Goal: Task Accomplishment & Management: Manage account settings

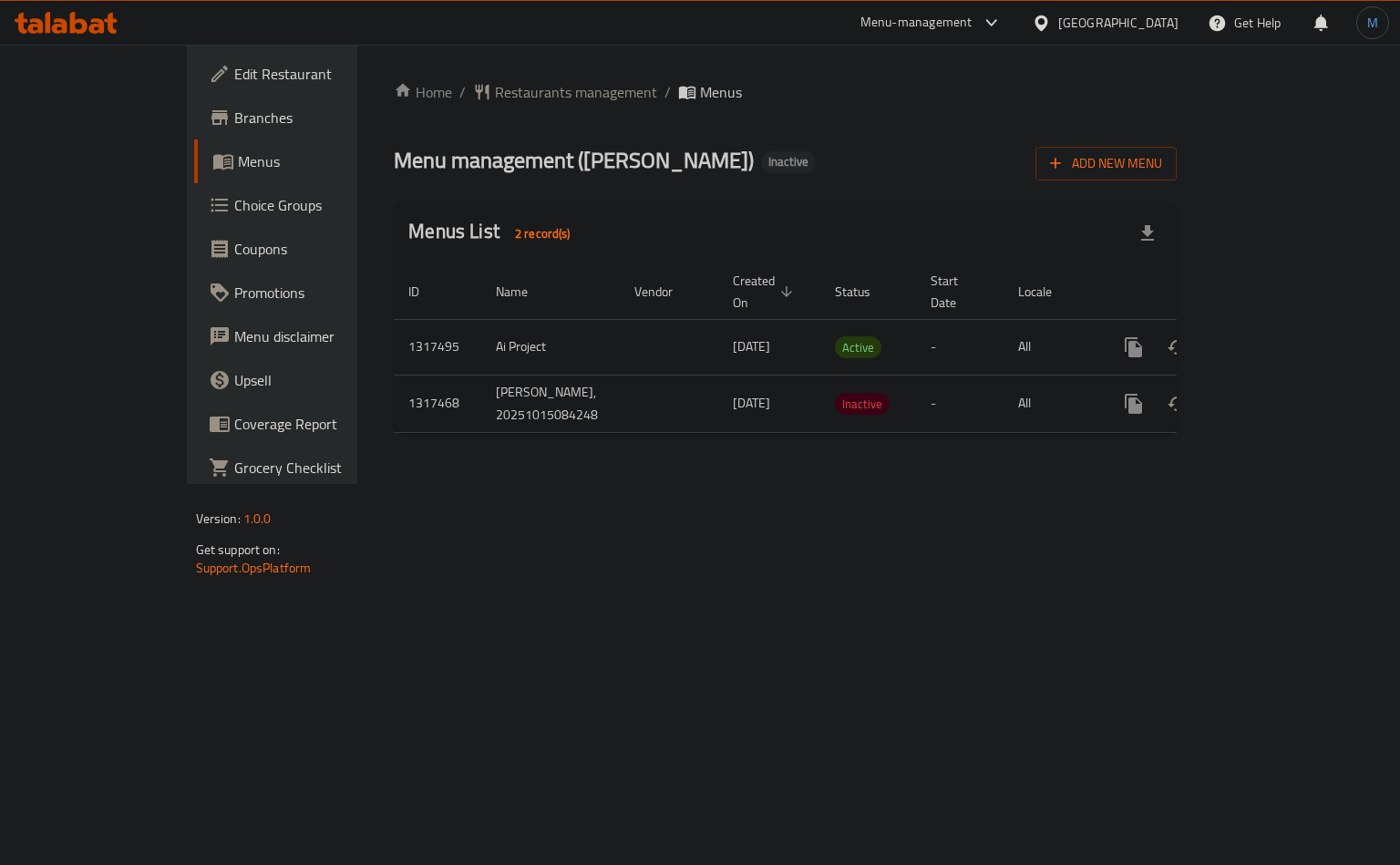
click at [1142, 23] on div "[GEOGRAPHIC_DATA]" at bounding box center [1118, 22] width 120 height 20
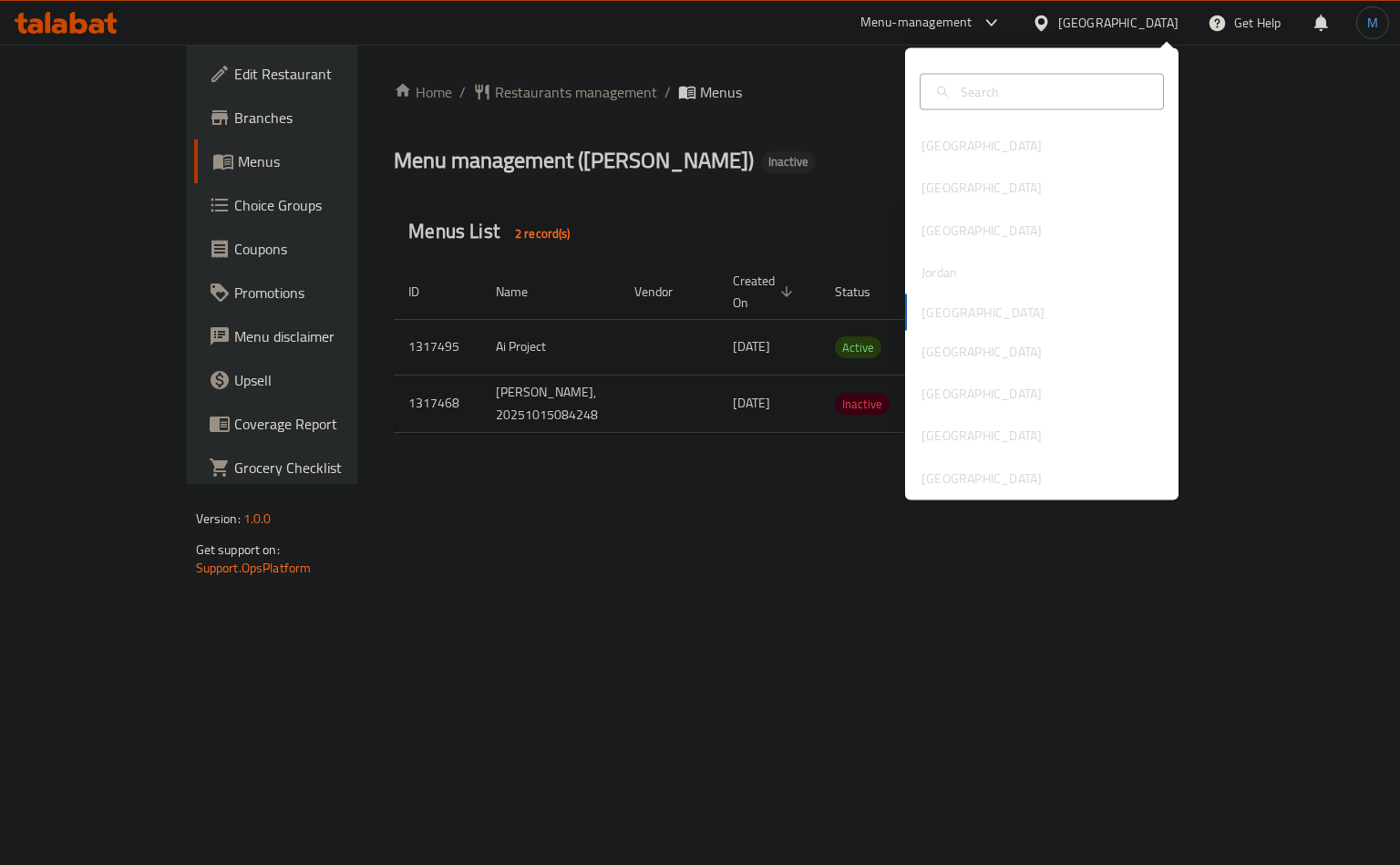
click at [742, 154] on div "Menu management ( [PERSON_NAME] ) Inactive Add New Menu" at bounding box center [785, 160] width 783 height 41
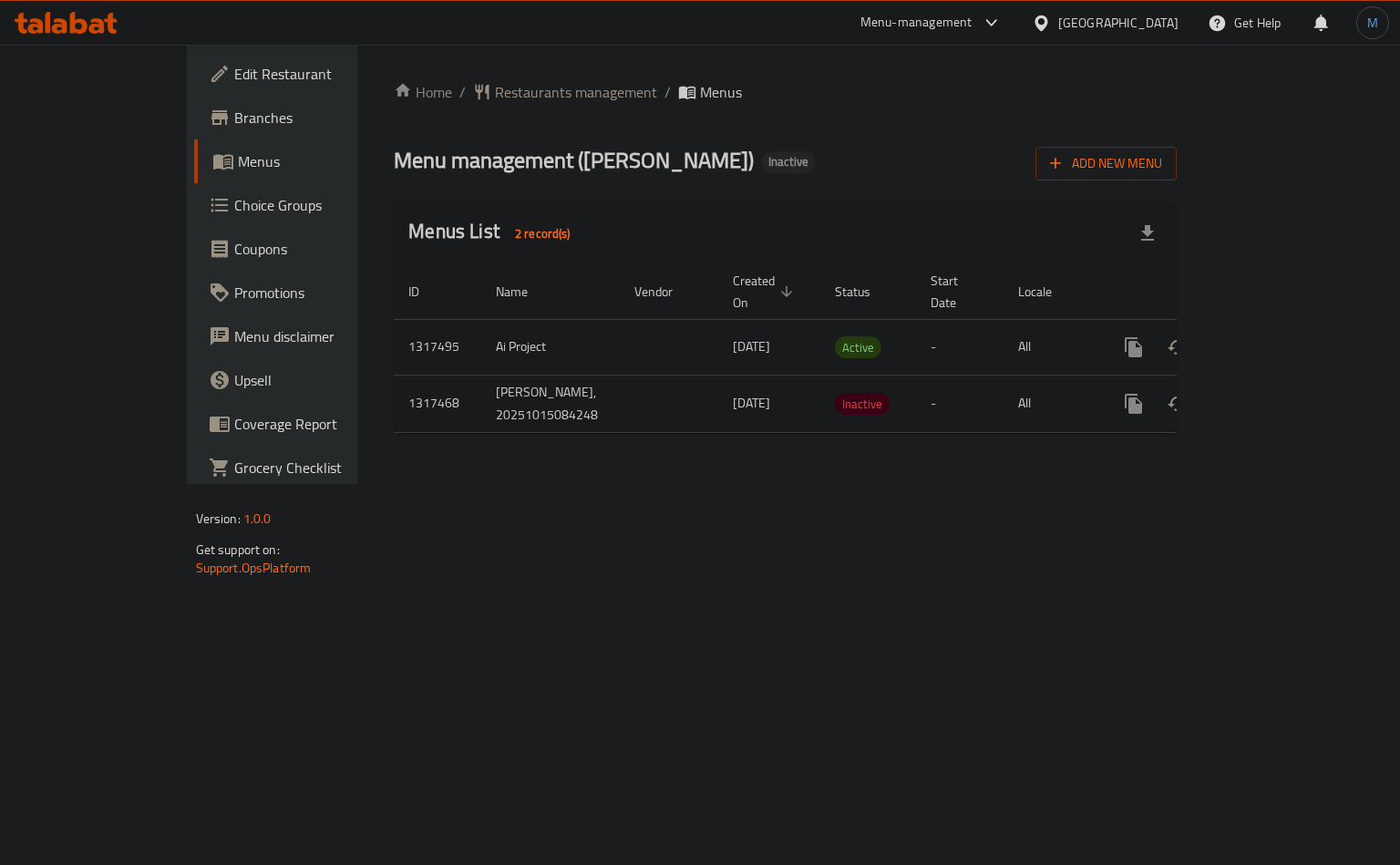
click at [1148, 19] on div "[GEOGRAPHIC_DATA]" at bounding box center [1118, 22] width 120 height 20
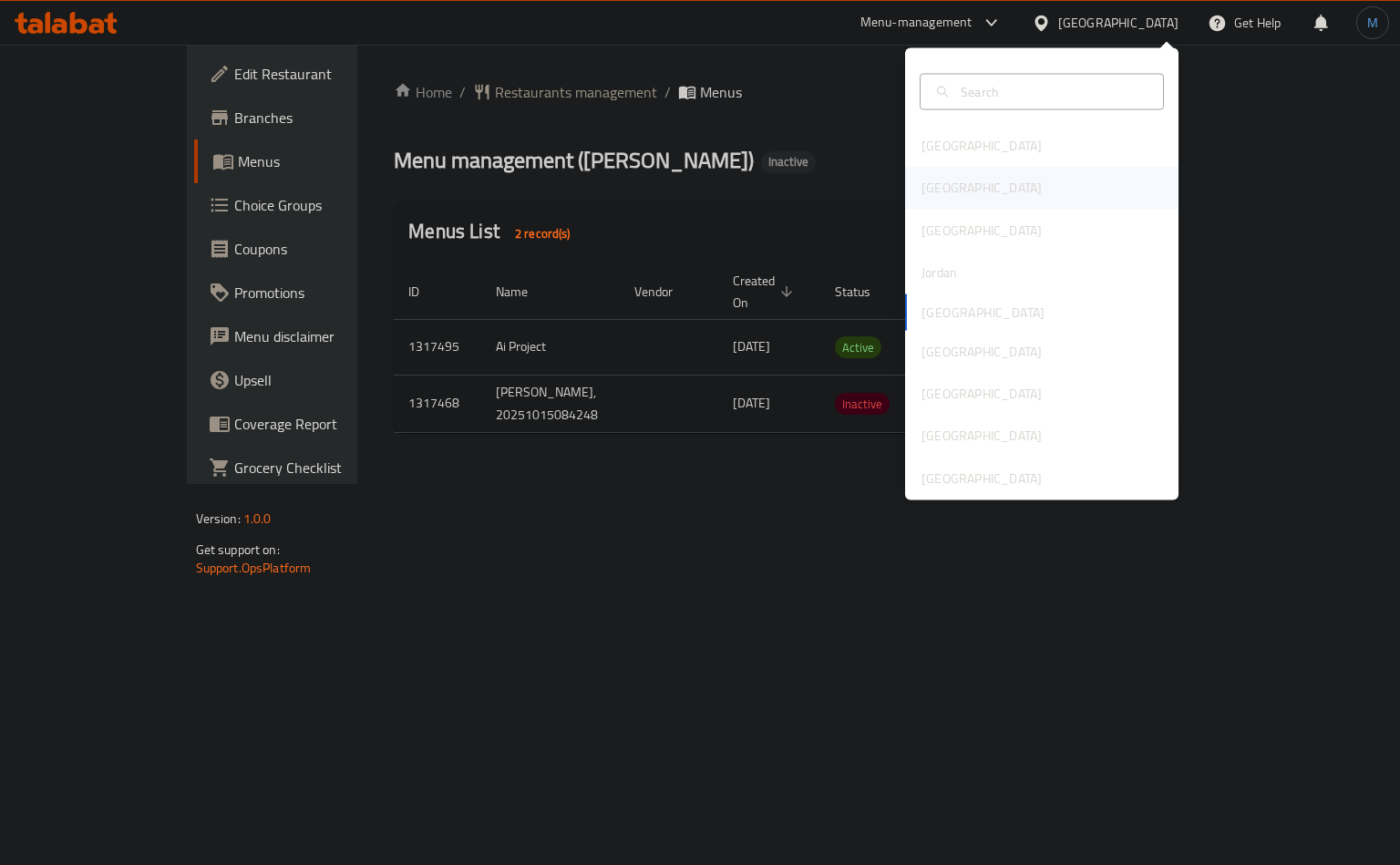
click at [936, 187] on div "[GEOGRAPHIC_DATA]" at bounding box center [982, 187] width 149 height 42
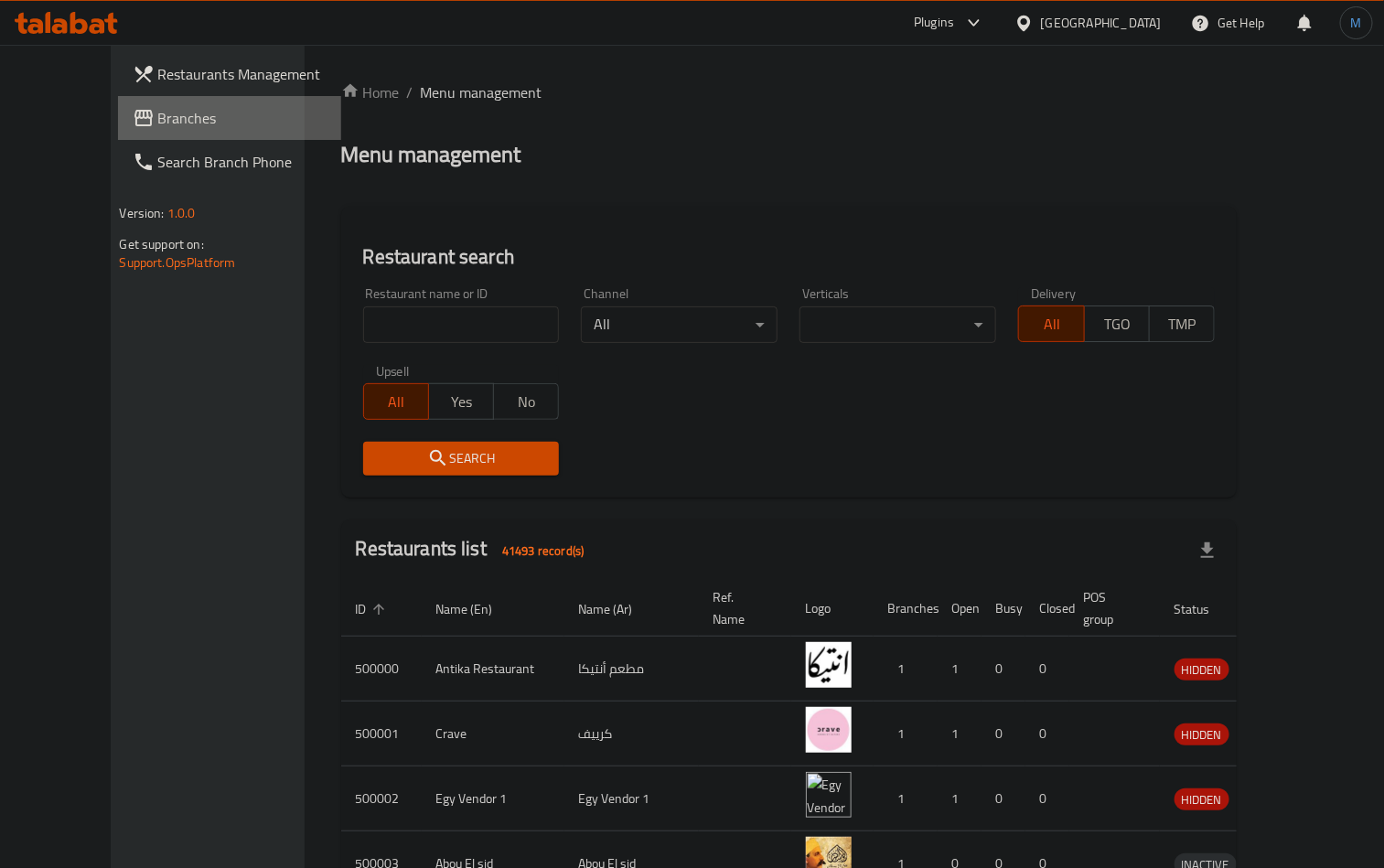
click at [176, 117] on span "Branches" at bounding box center [243, 118] width 169 height 22
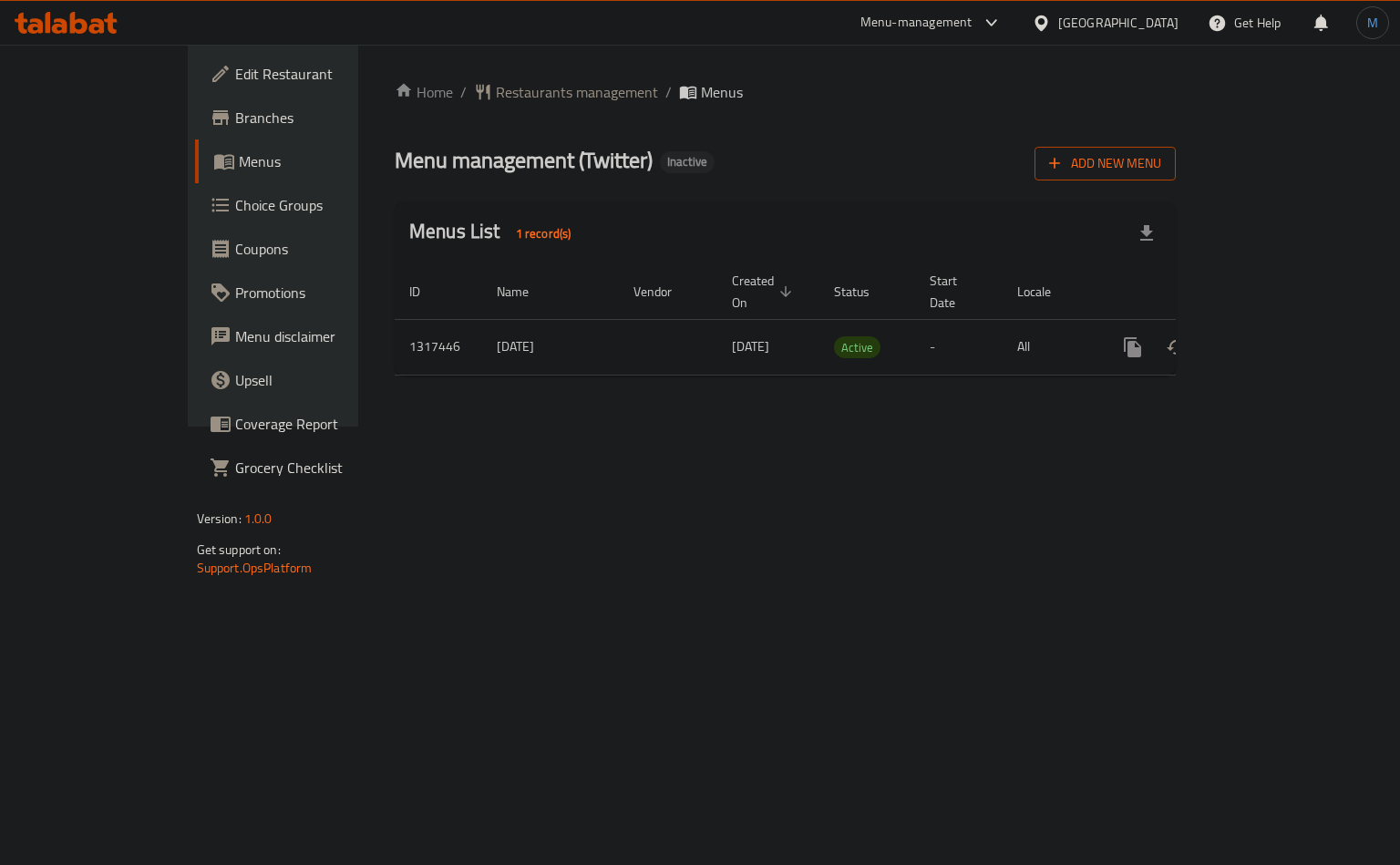
click at [1161, 173] on span "Add New Menu" at bounding box center [1105, 164] width 112 height 23
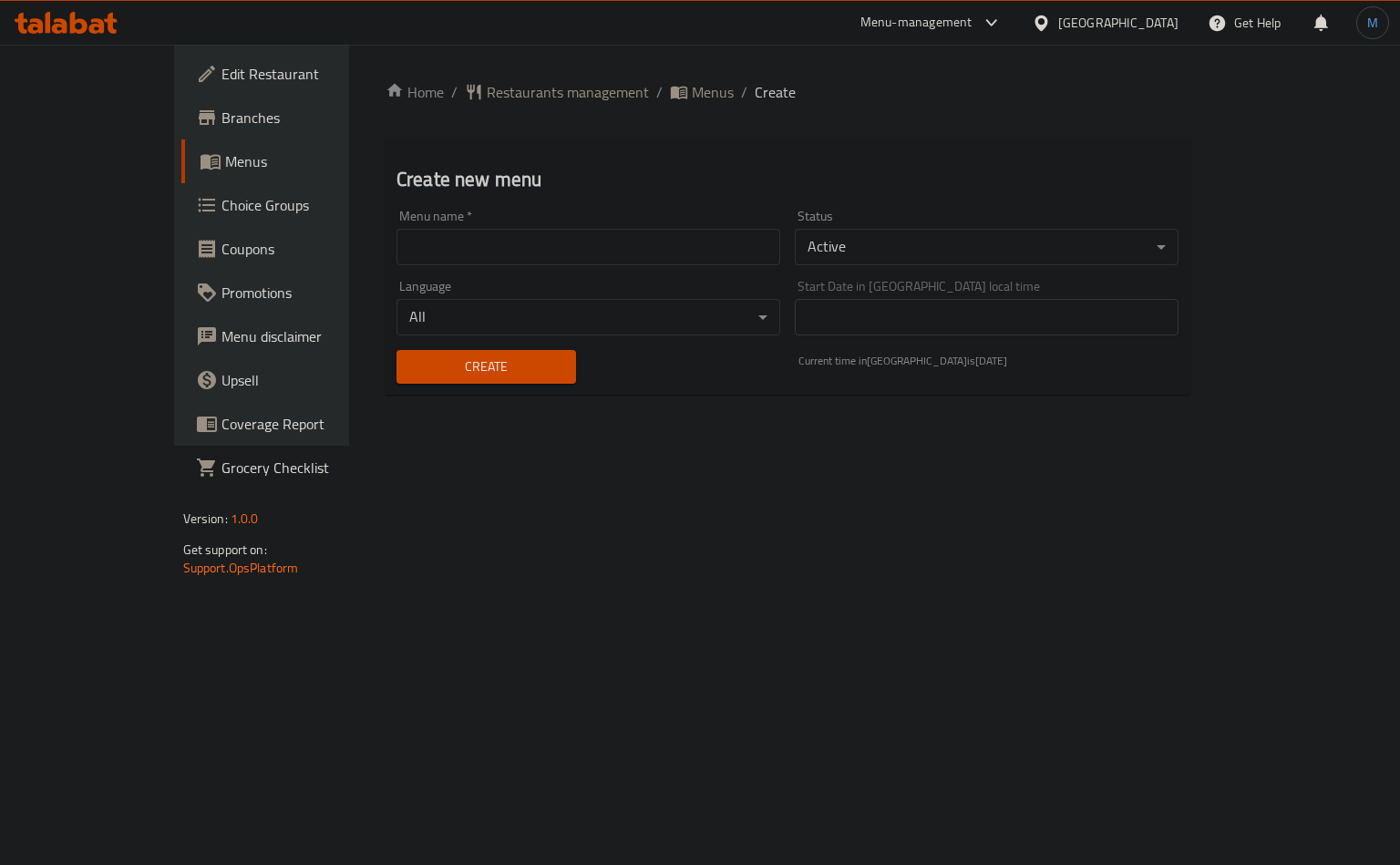
click at [996, 236] on body "​ Menu-management Egypt Get Help M Edit Restaurant Branches Menus Choice Groups…" at bounding box center [700, 454] width 1400 height 820
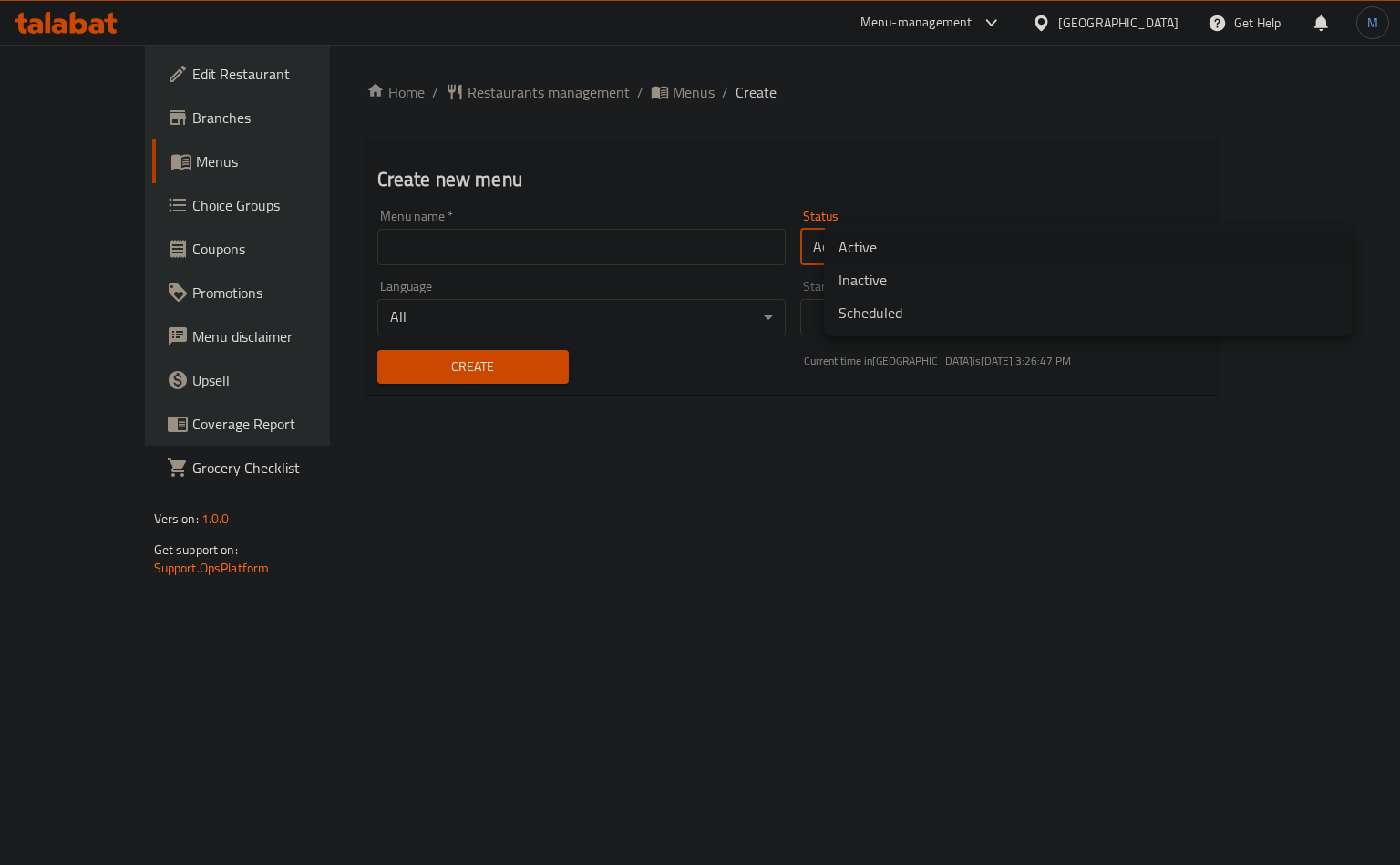
click at [898, 286] on li "Inactive" at bounding box center [1088, 280] width 529 height 33
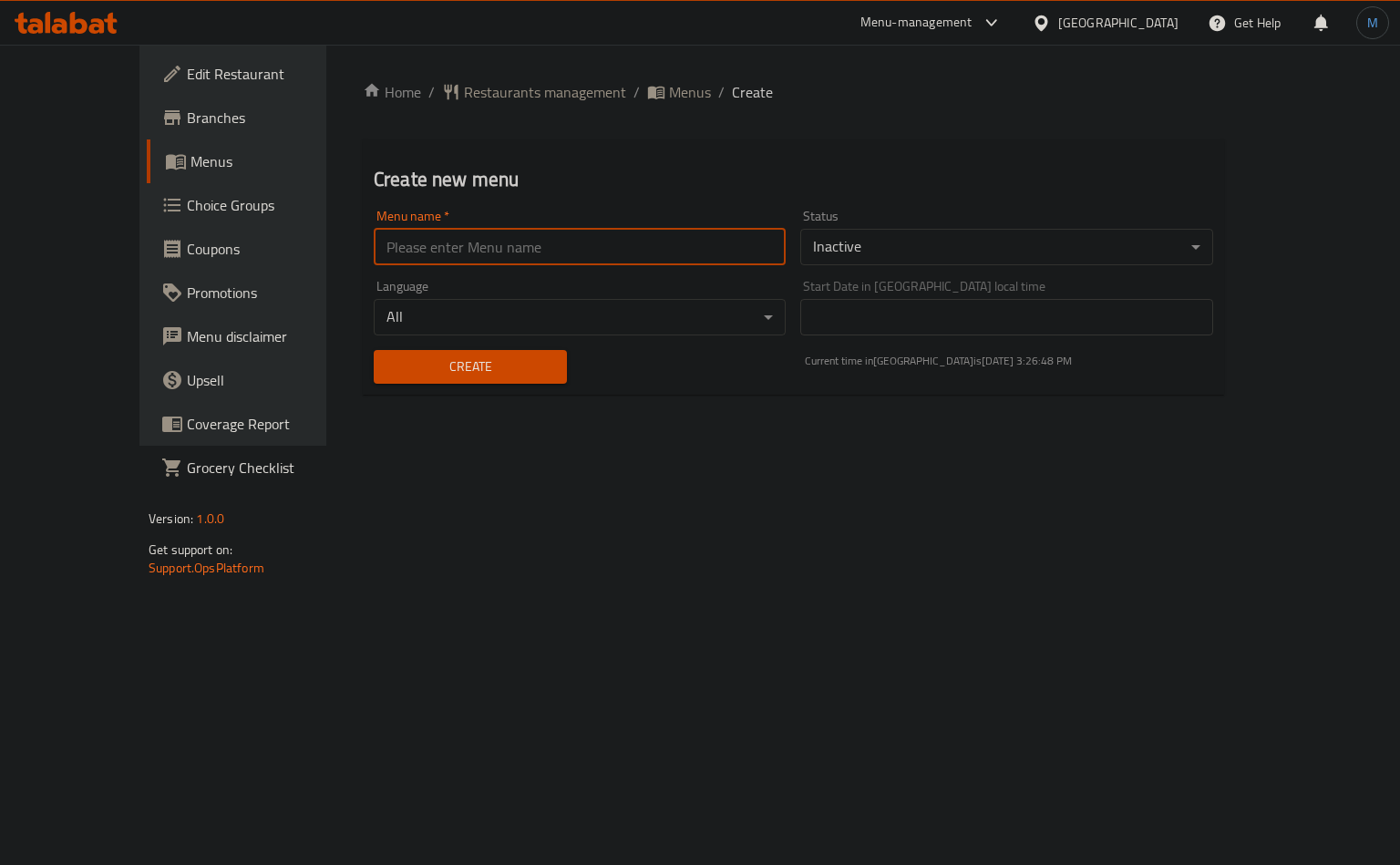
click at [488, 263] on input "text" at bounding box center [579, 247] width 411 height 37
type input "Ai Project"
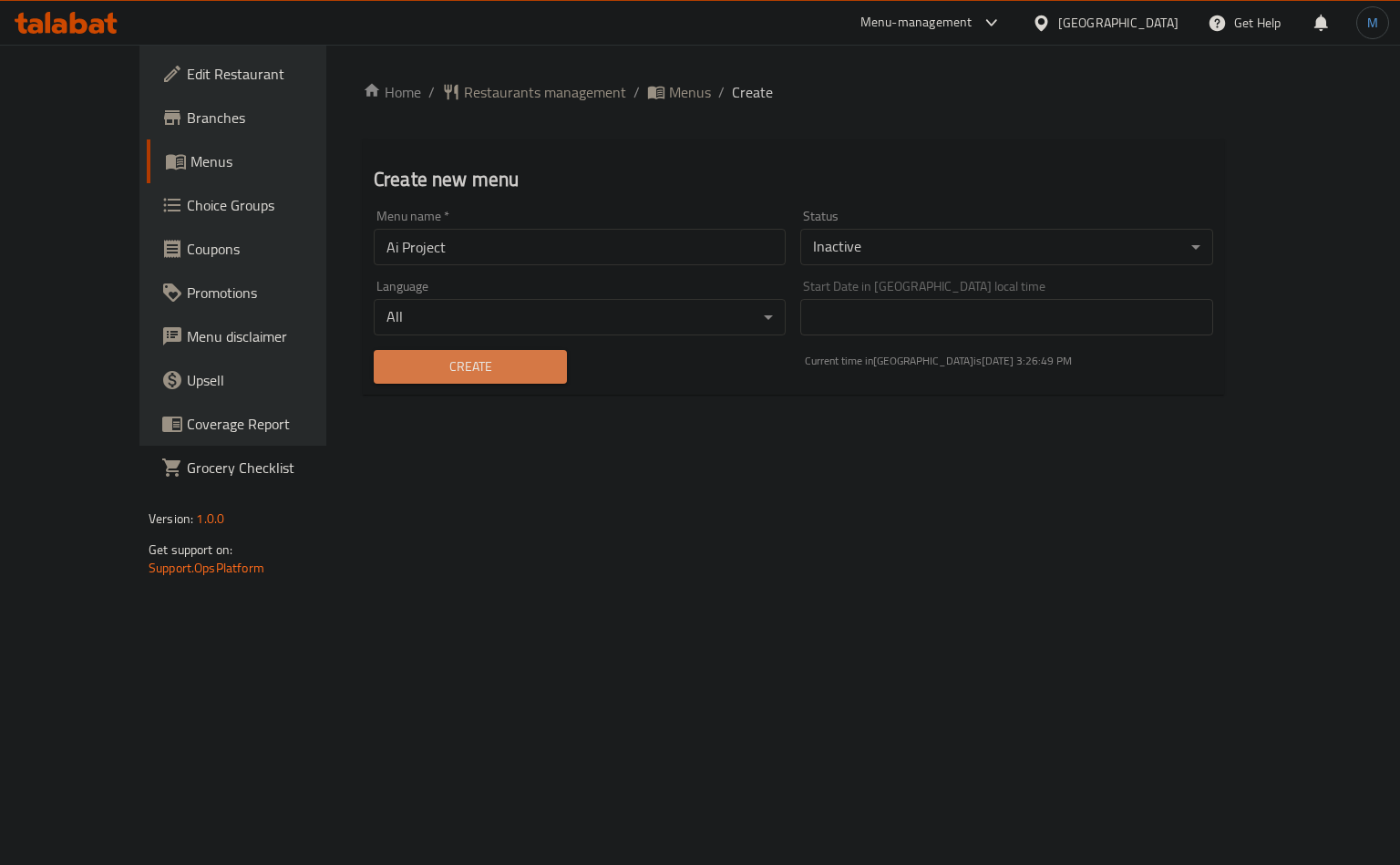
click at [432, 372] on span "Create" at bounding box center [470, 367] width 164 height 23
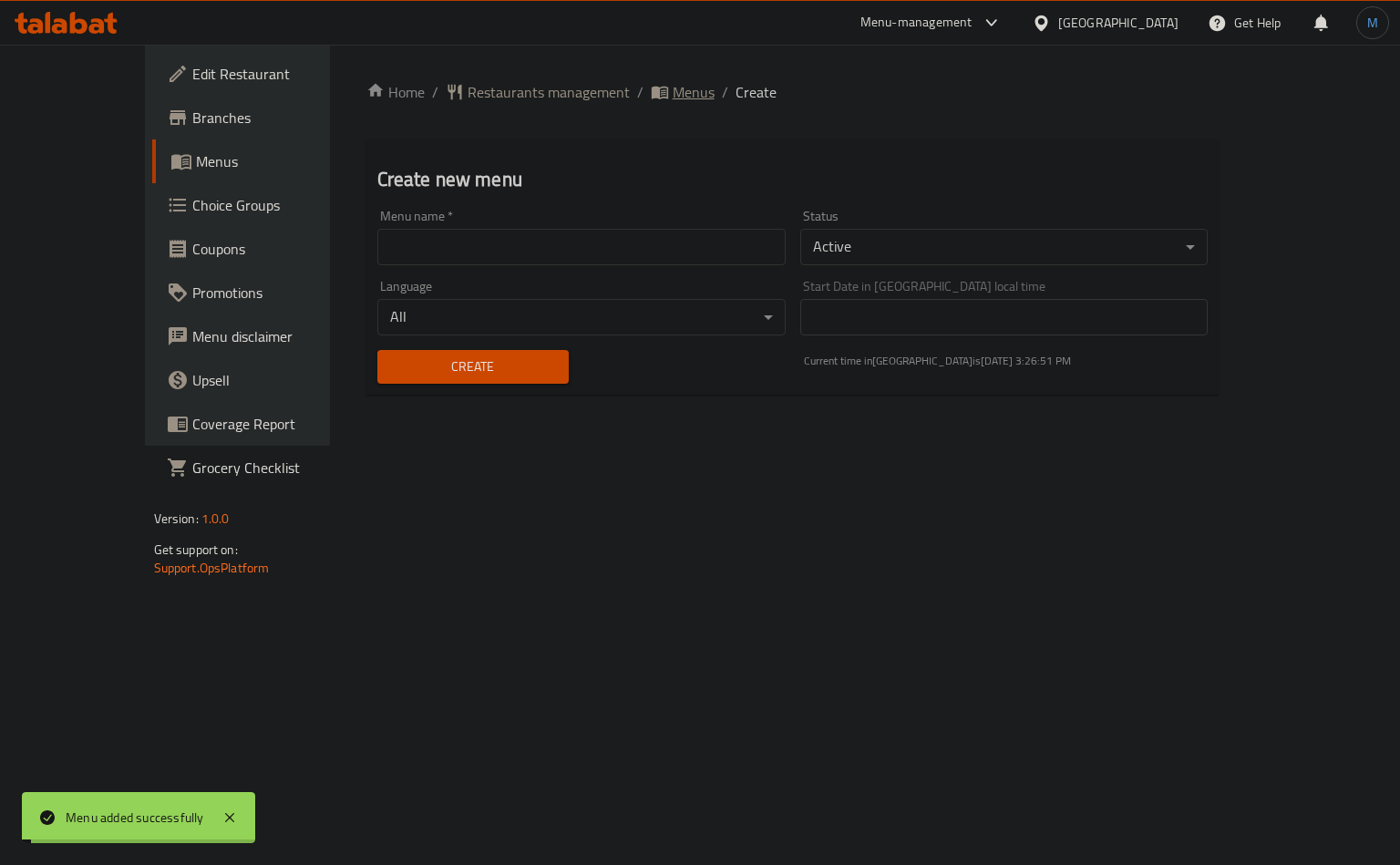
click at [673, 93] on span "Menus" at bounding box center [693, 92] width 42 height 22
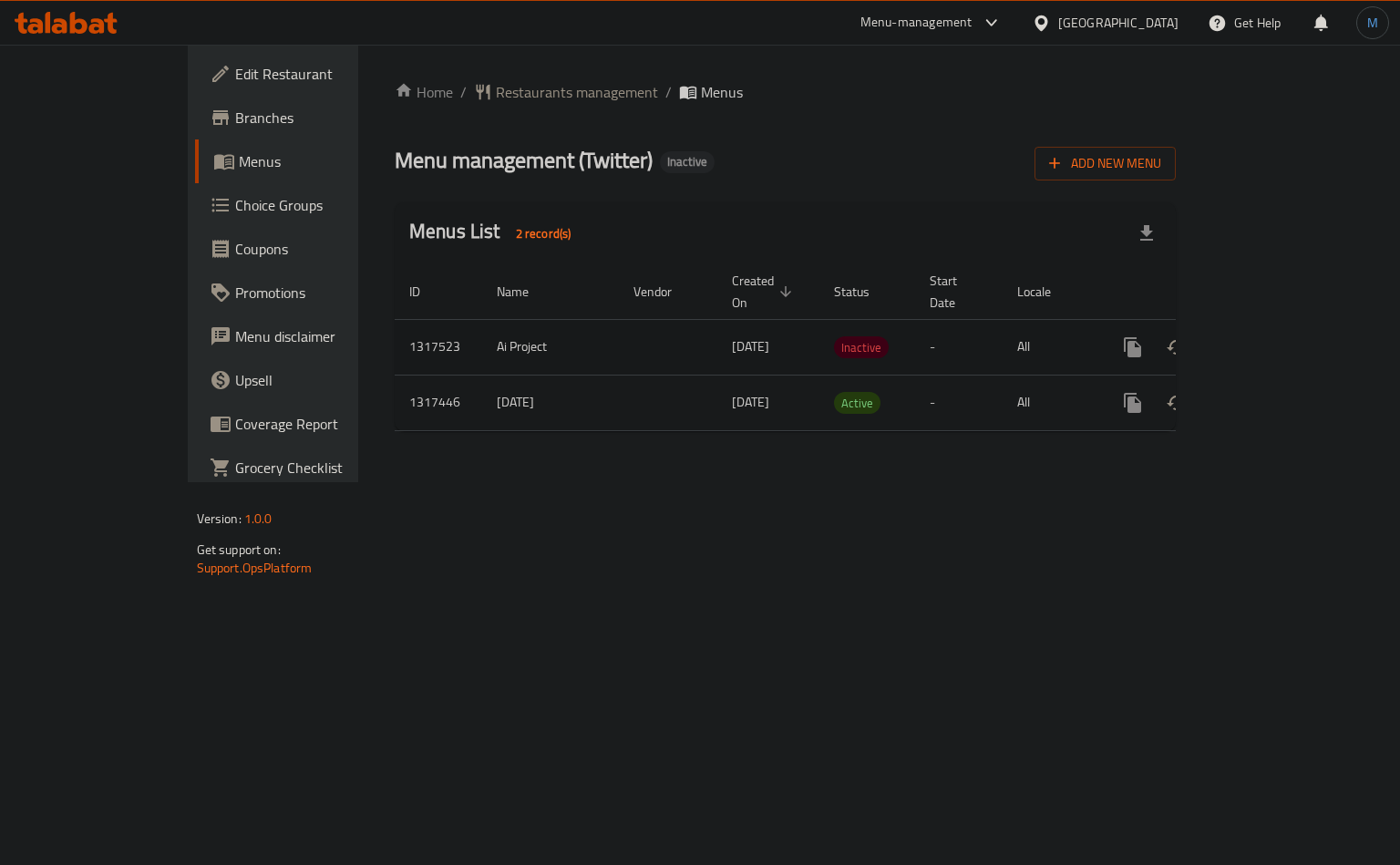
click at [1275, 336] on icon "enhanced table" at bounding box center [1263, 347] width 22 height 22
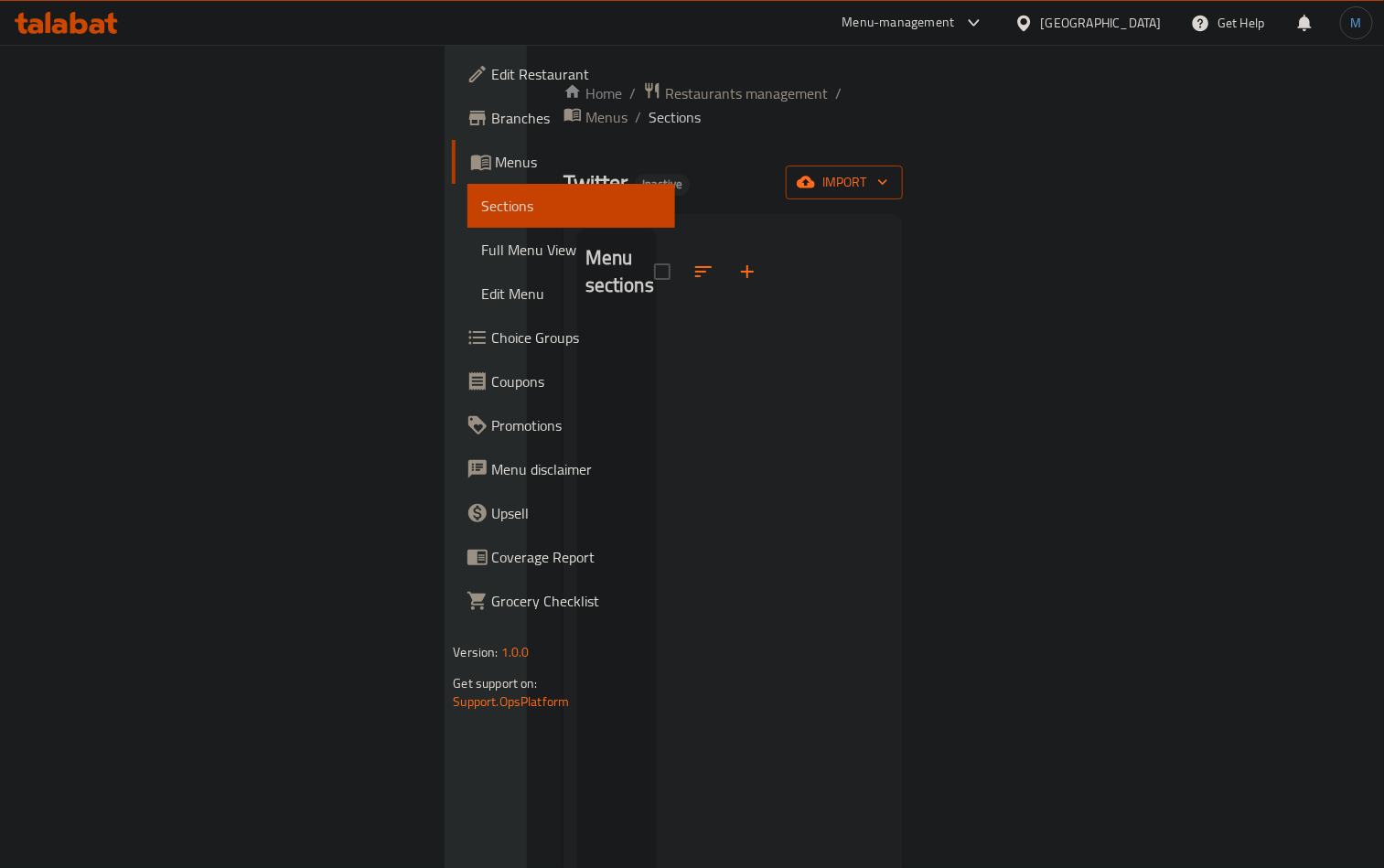
click at [888, 171] on span "import" at bounding box center [845, 183] width 87 height 23
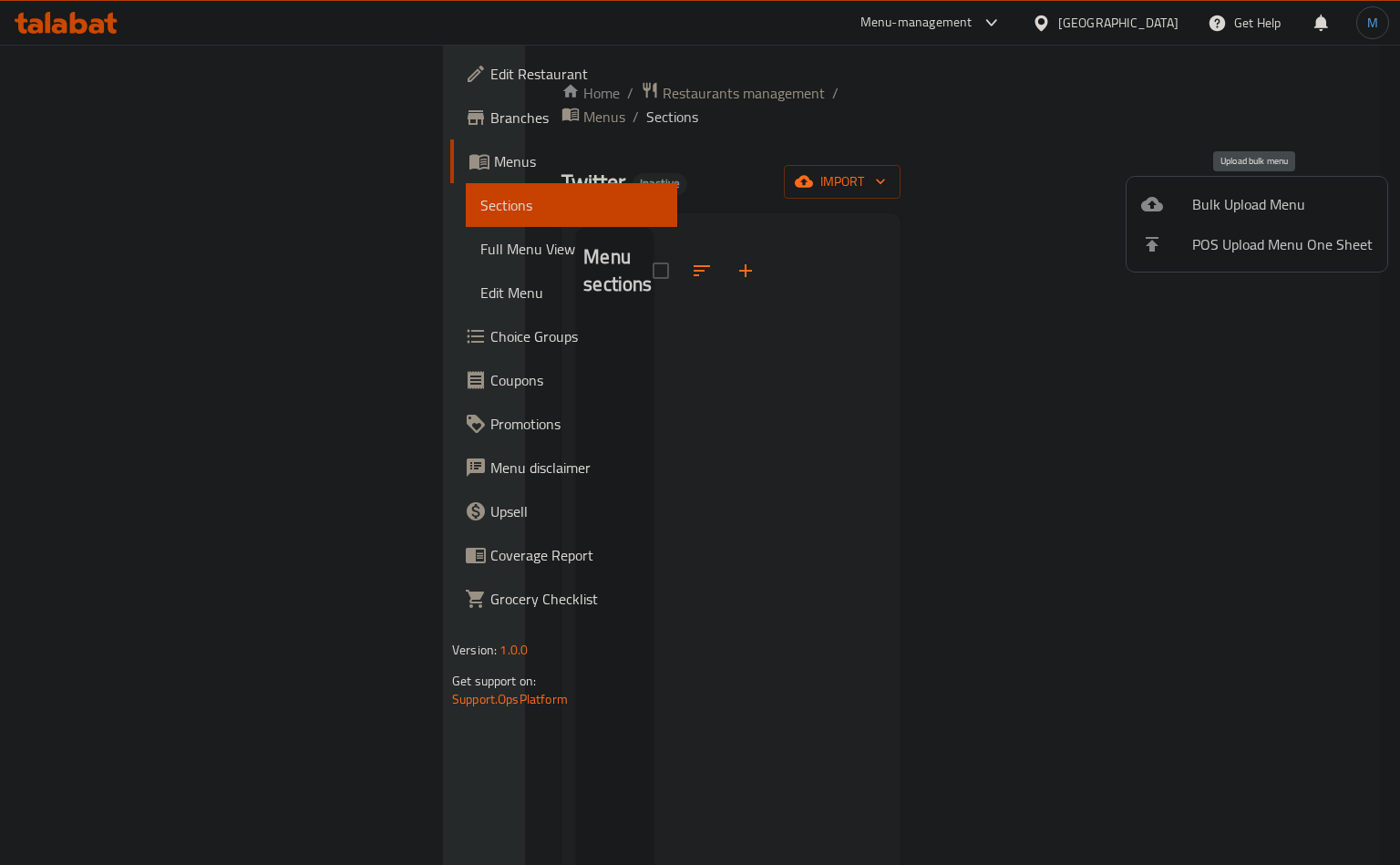
click at [1155, 186] on li "Bulk Upload Menu" at bounding box center [1256, 203] width 260 height 40
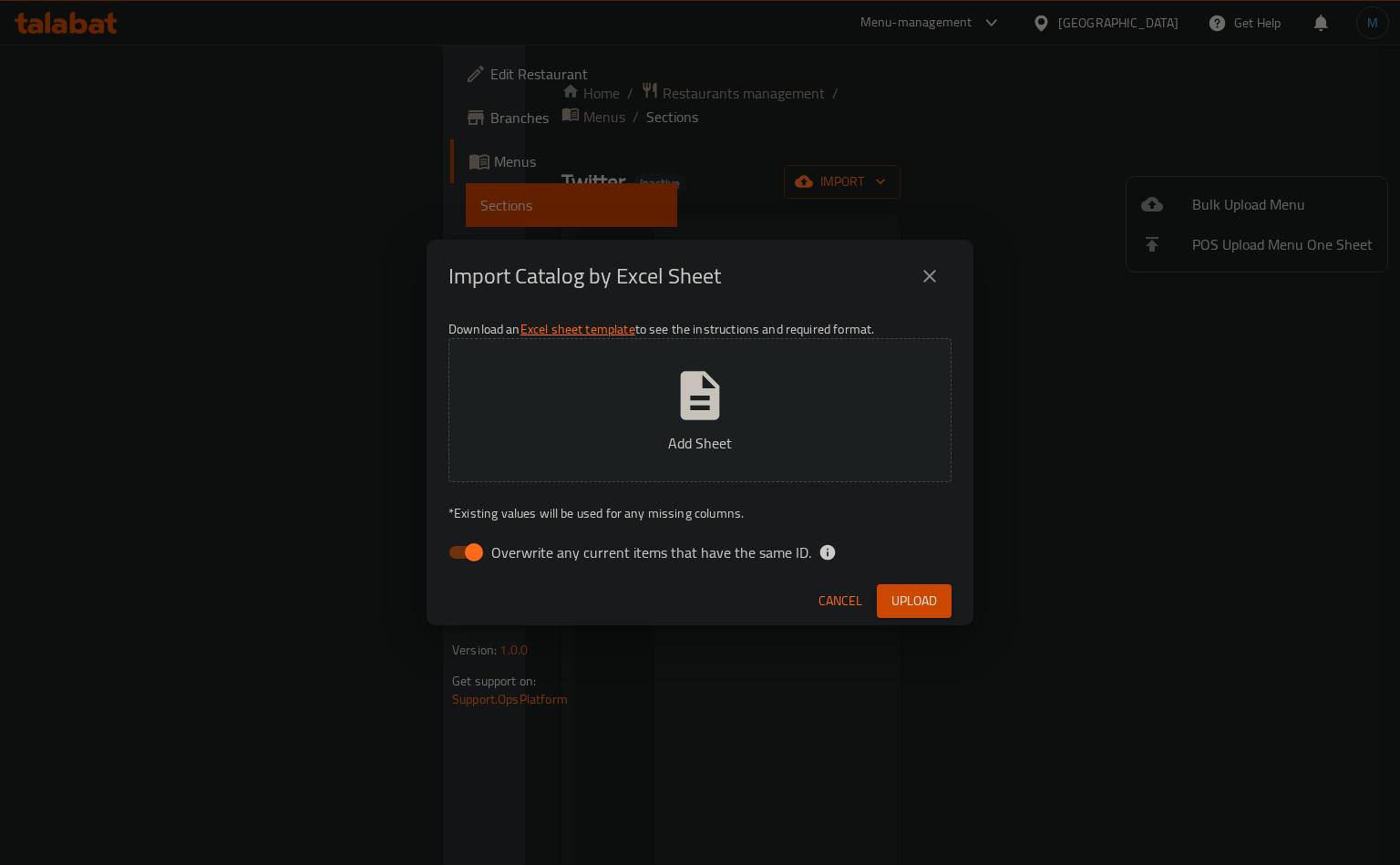
click at [514, 569] on label "Overwrite any current items that have the same ID." at bounding box center [624, 553] width 373 height 35
click at [514, 569] on input "Overwrite any current items that have the same ID." at bounding box center [473, 553] width 104 height 35
checkbox input "false"
click at [654, 580] on div "Cancel Upload" at bounding box center [700, 602] width 547 height 48
click at [659, 600] on div "Cancel Upload" at bounding box center [700, 602] width 547 height 48
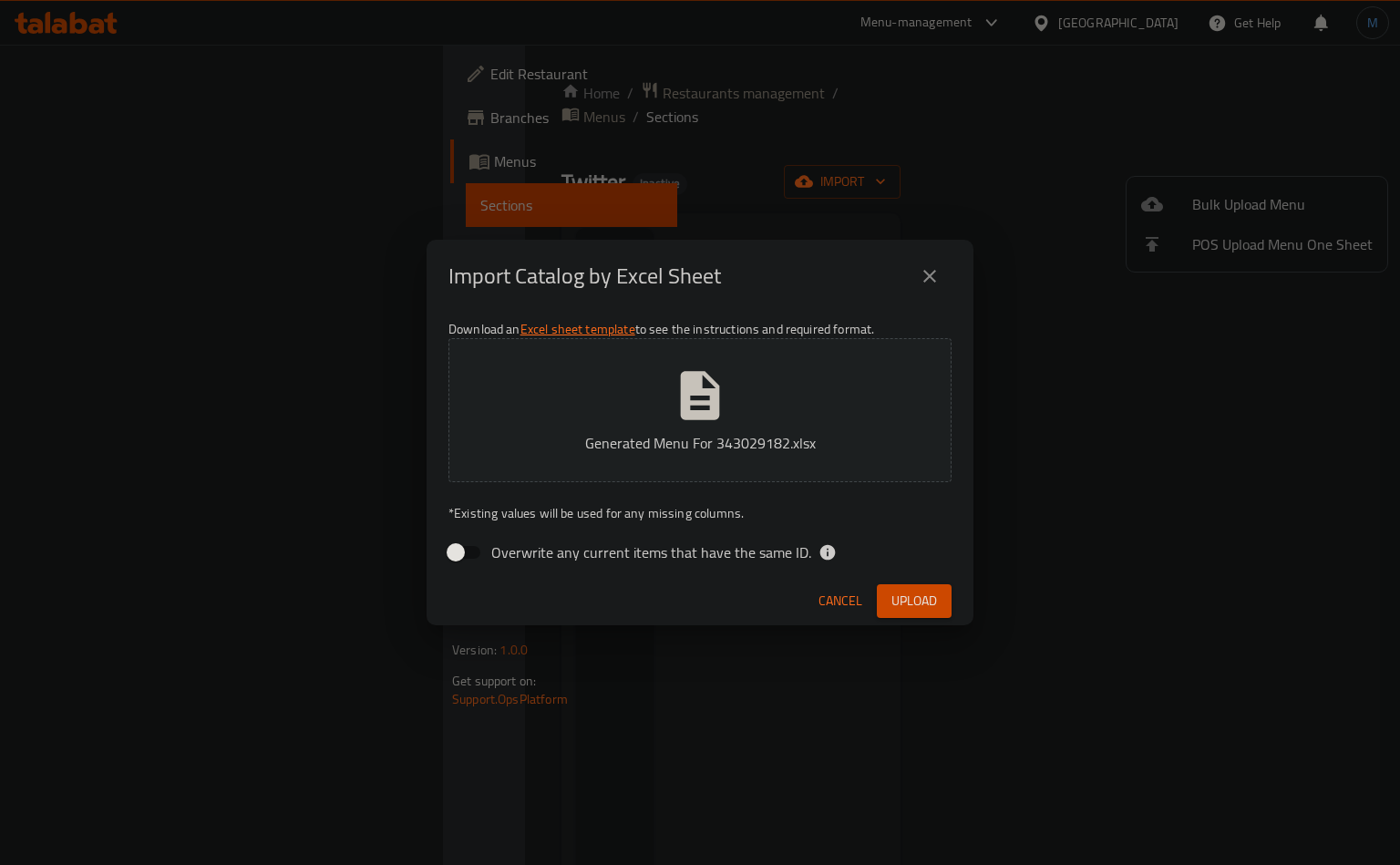
click at [946, 605] on button "Upload" at bounding box center [913, 601] width 75 height 34
drag, startPoint x: 821, startPoint y: 474, endPoint x: 613, endPoint y: 595, distance: 240.6
click at [613, 595] on div "Cancel" at bounding box center [700, 602] width 547 height 48
click at [917, 279] on button "close" at bounding box center [929, 276] width 44 height 44
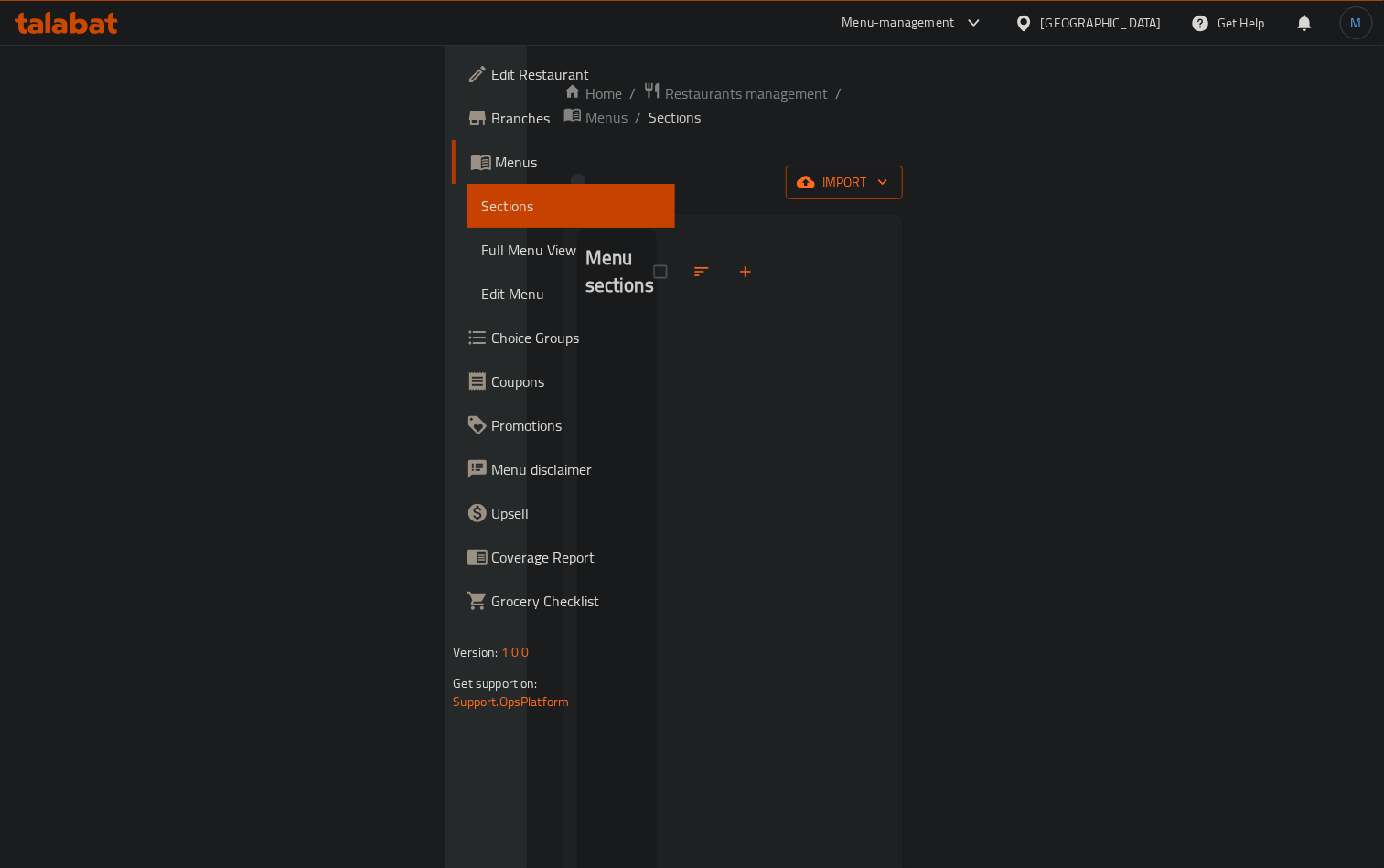
click at [903, 165] on button "import" at bounding box center [845, 182] width 117 height 34
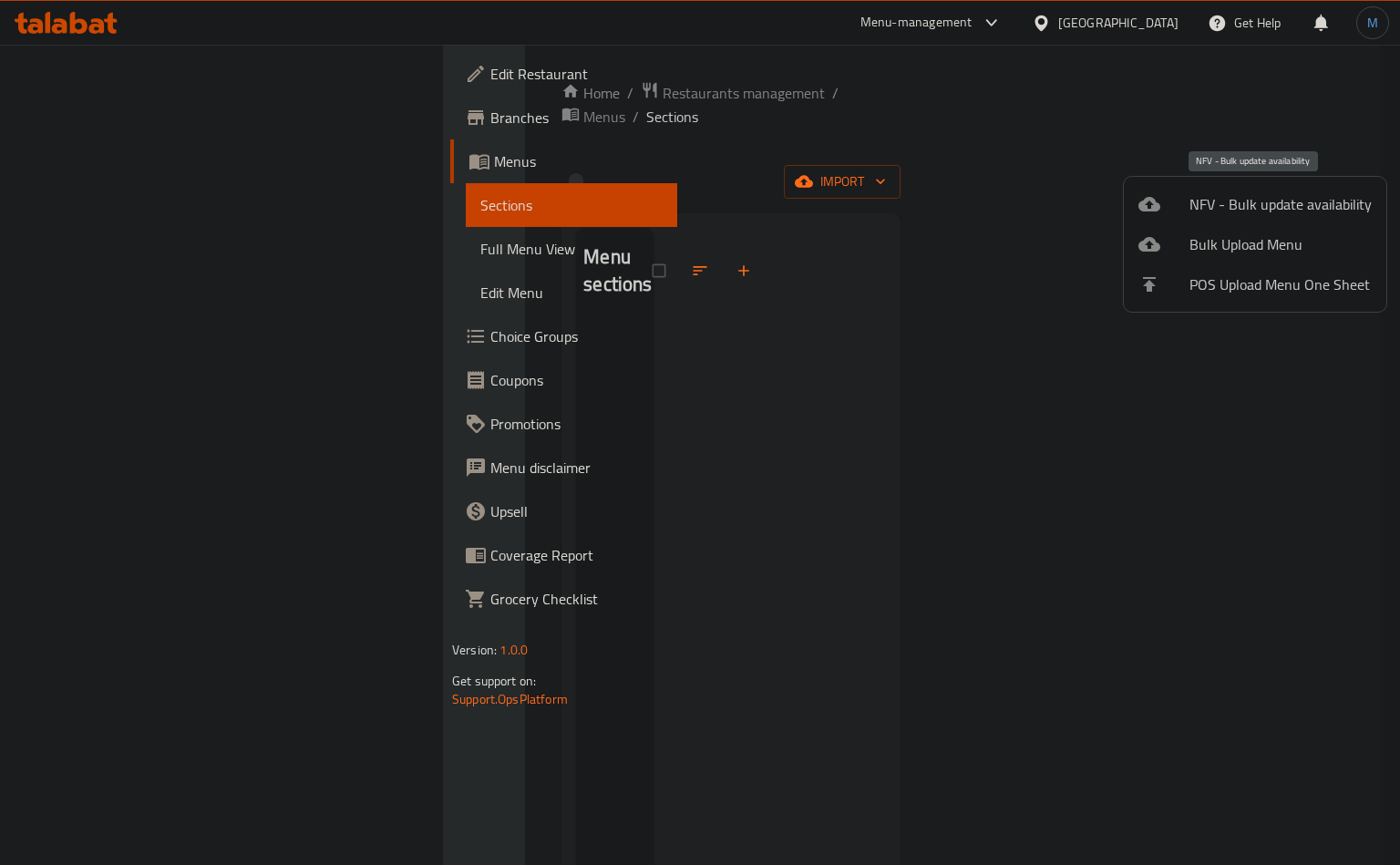
click at [1192, 190] on li "NFV - Bulk update availability" at bounding box center [1255, 203] width 262 height 40
click at [1252, 205] on span "Bulk Upload Menu" at bounding box center [1282, 204] width 180 height 22
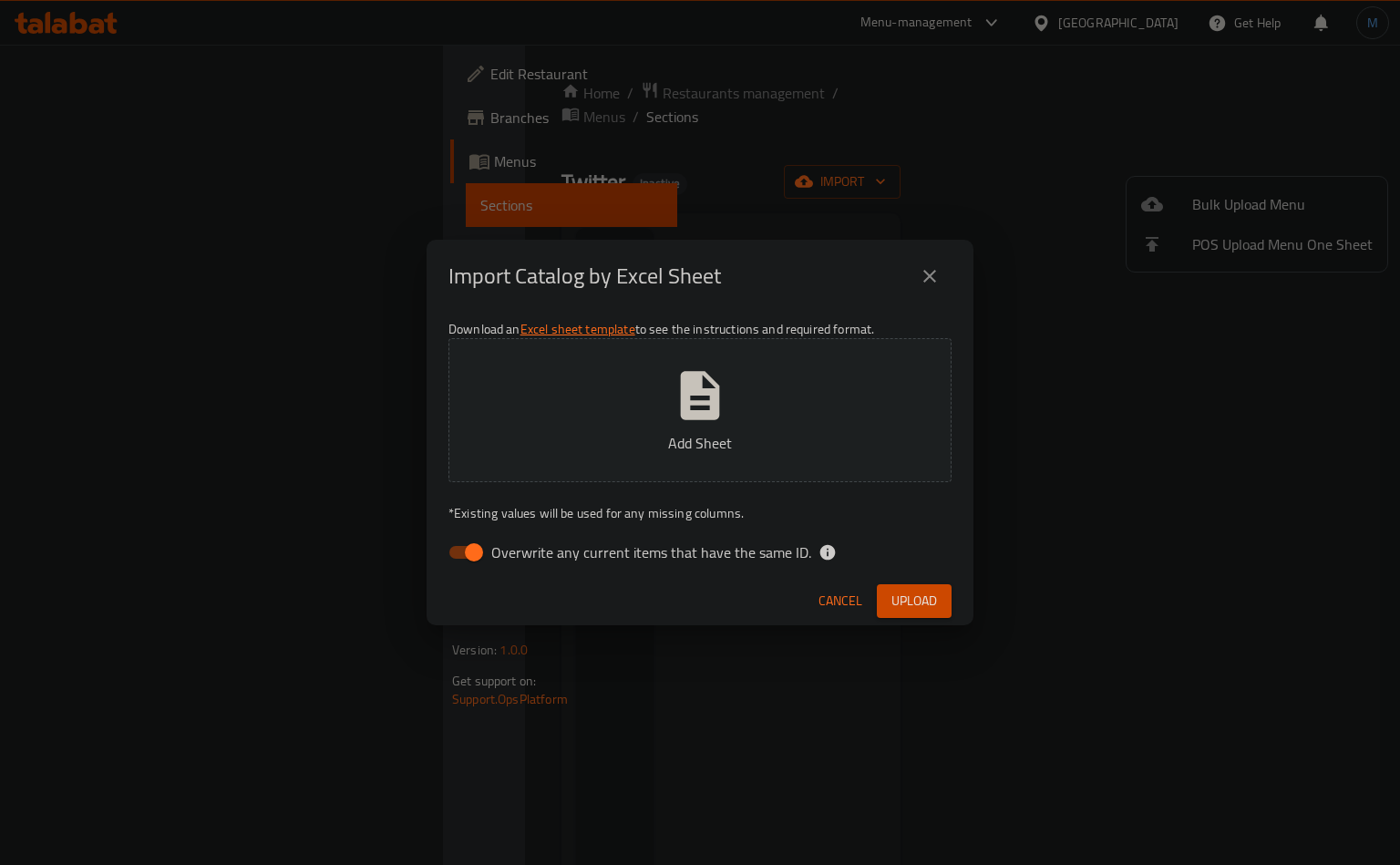
click at [708, 541] on span "Overwrite any current items that have the same ID." at bounding box center [651, 552] width 320 height 22
click at [526, 540] on input "Overwrite any current items that have the same ID." at bounding box center [473, 553] width 104 height 35
checkbox input "false"
drag, startPoint x: 638, startPoint y: 582, endPoint x: 738, endPoint y: 595, distance: 100.8
click at [641, 582] on div "Cancel Upload" at bounding box center [700, 602] width 547 height 48
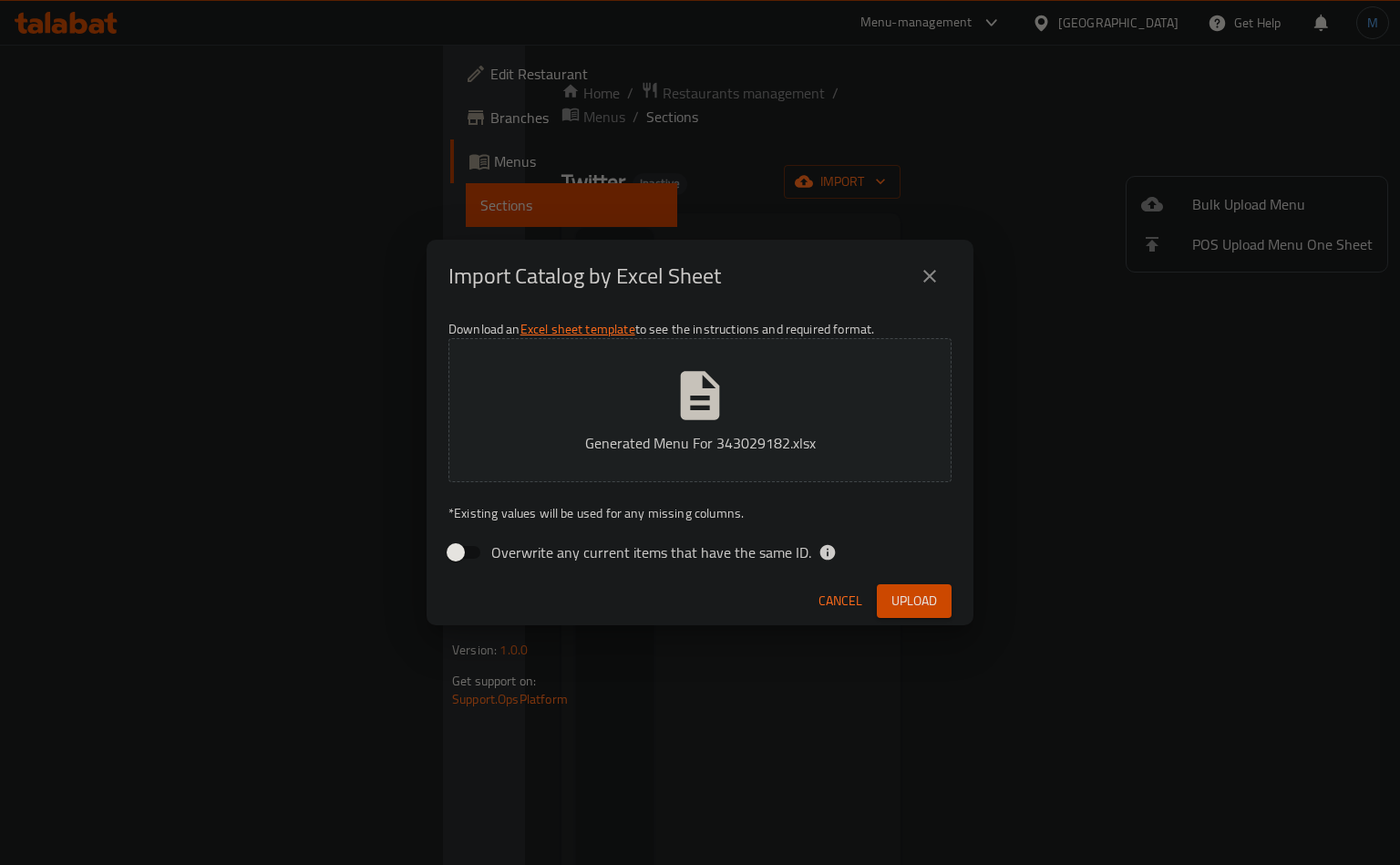
click at [897, 608] on span "Upload" at bounding box center [914, 602] width 46 height 23
click at [840, 605] on span "Cancel" at bounding box center [856, 602] width 44 height 23
